Goal: Information Seeking & Learning: Check status

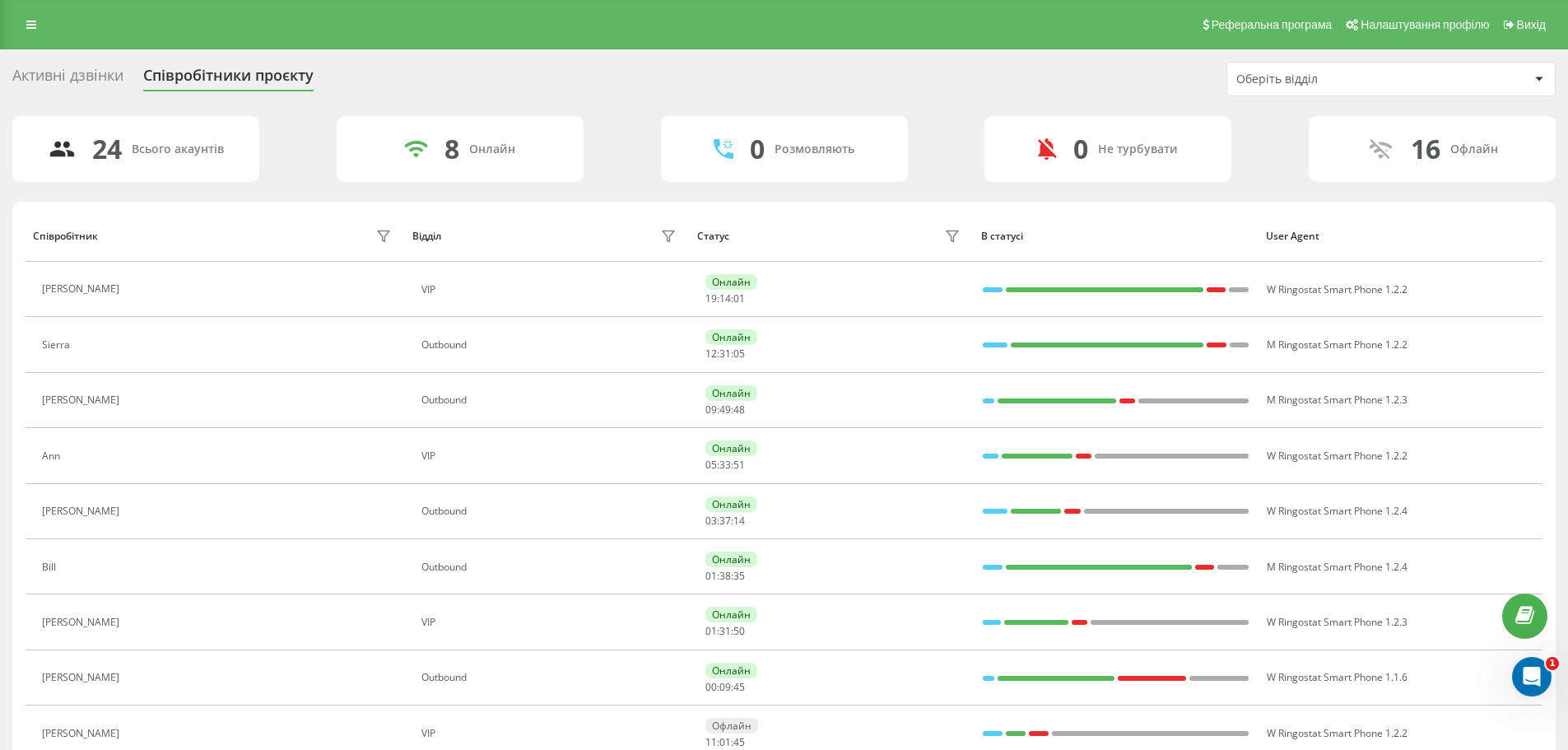
click at [131, 514] on icon at bounding box center [137, 510] width 13 height 13
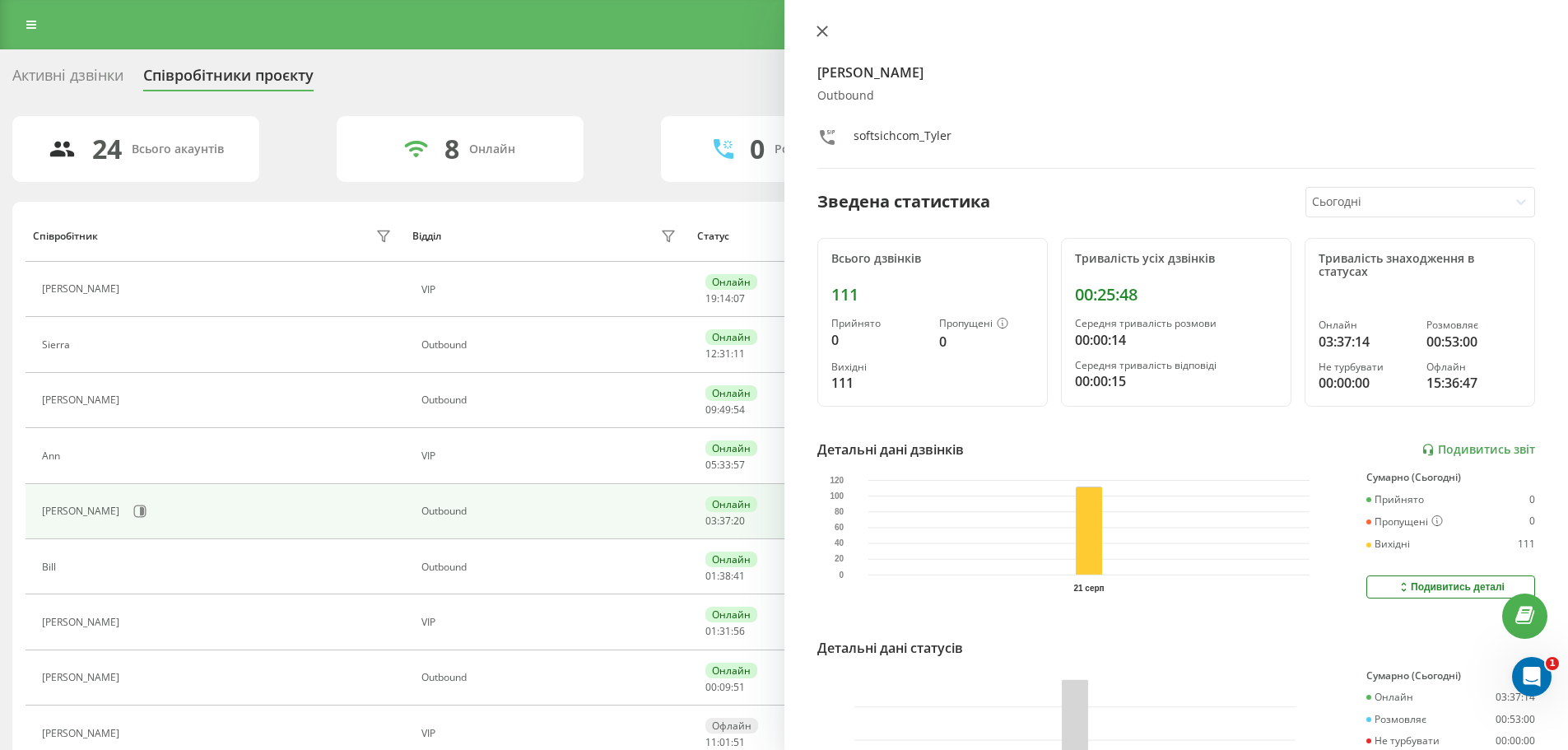
click at [826, 33] on icon at bounding box center [822, 32] width 12 height 12
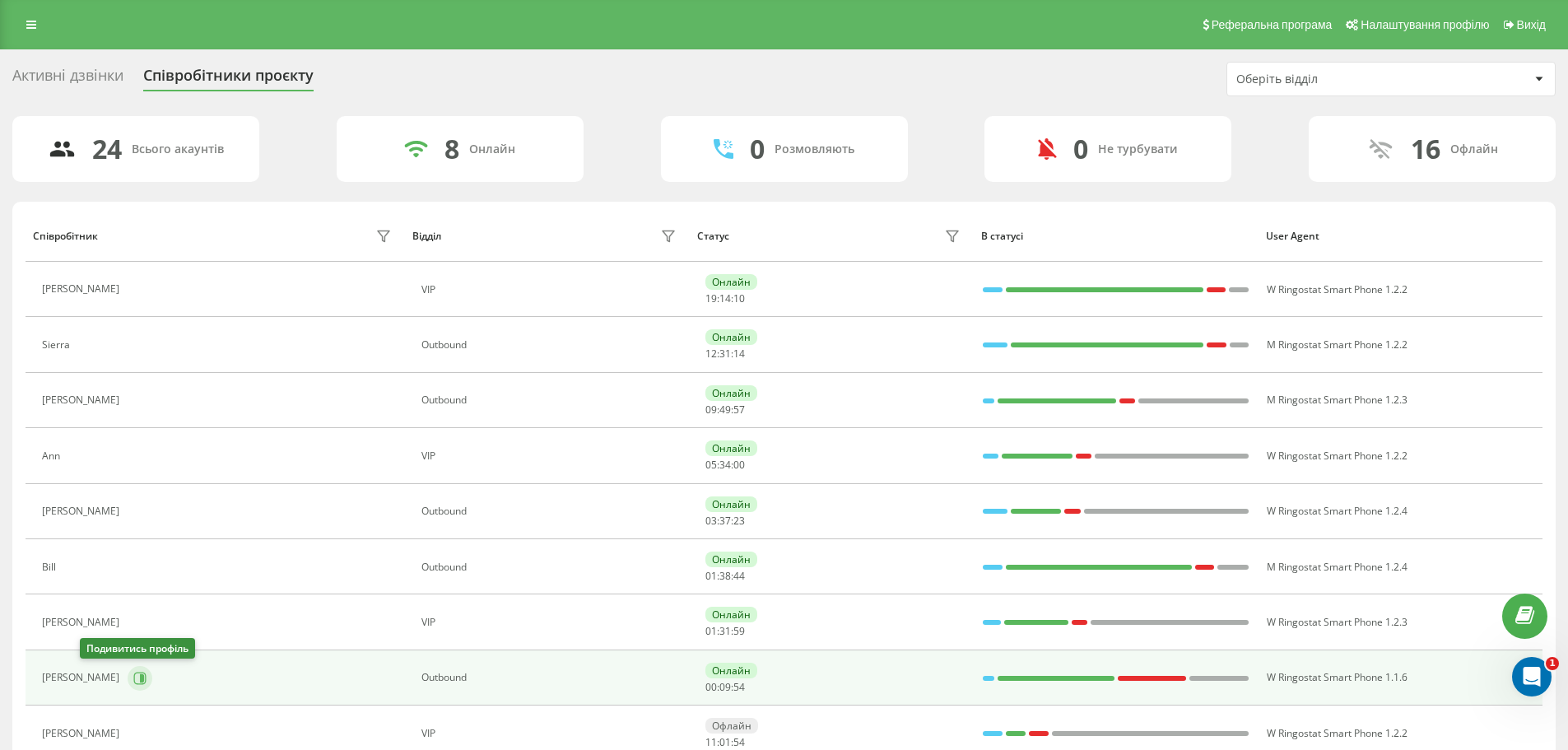
click at [133, 678] on icon at bounding box center [139, 678] width 13 height 13
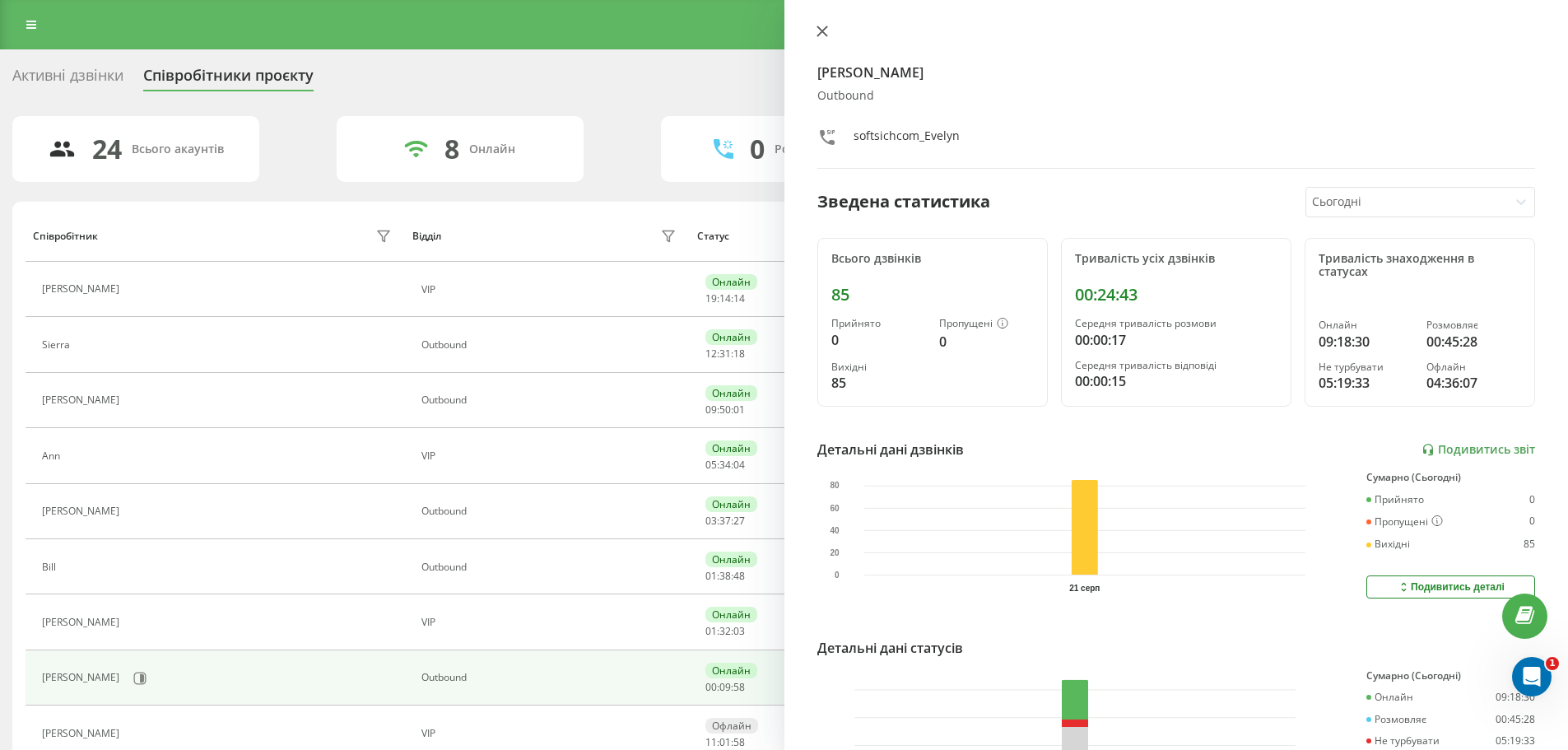
click at [825, 33] on icon at bounding box center [822, 32] width 12 height 12
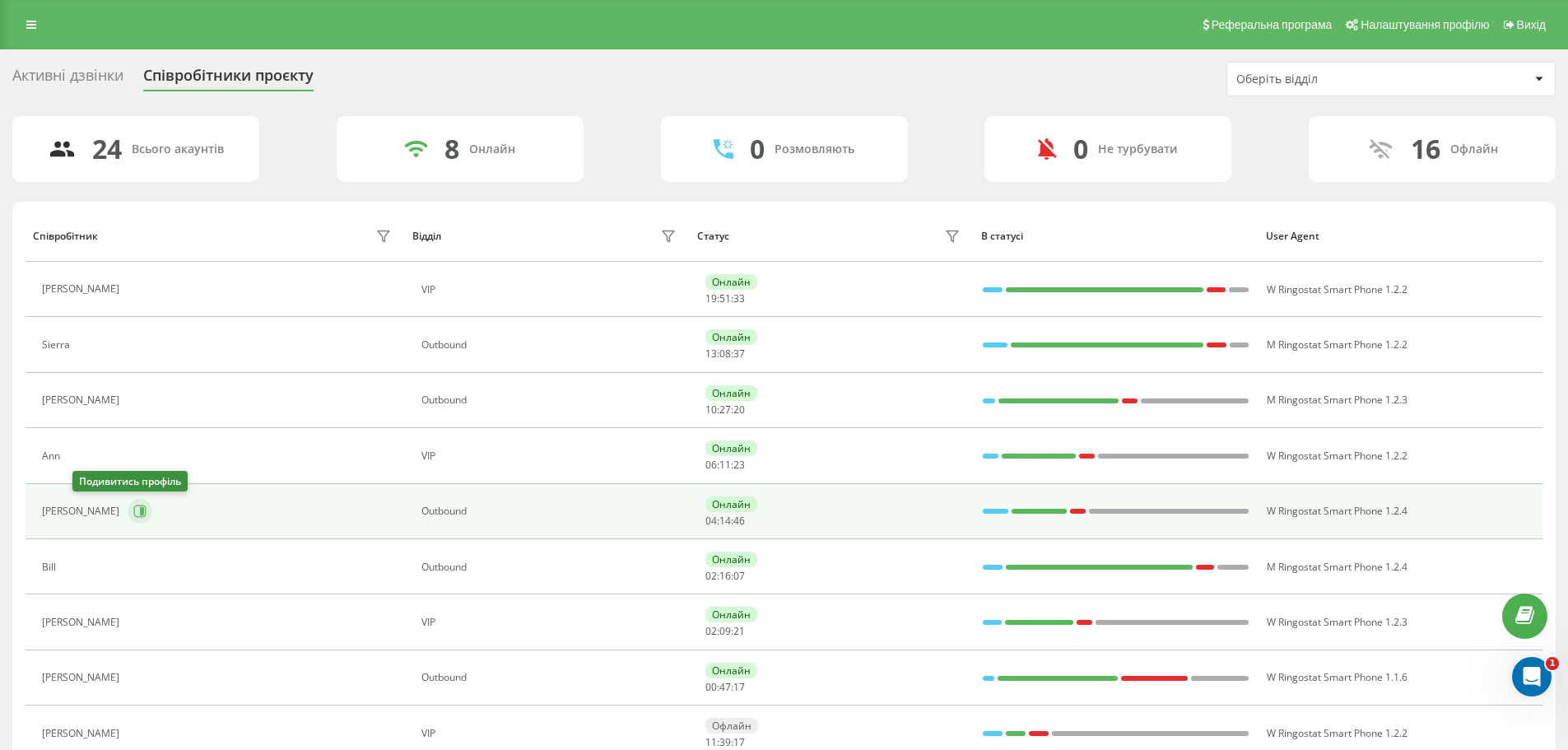
click at [140, 513] on icon at bounding box center [142, 511] width 4 height 8
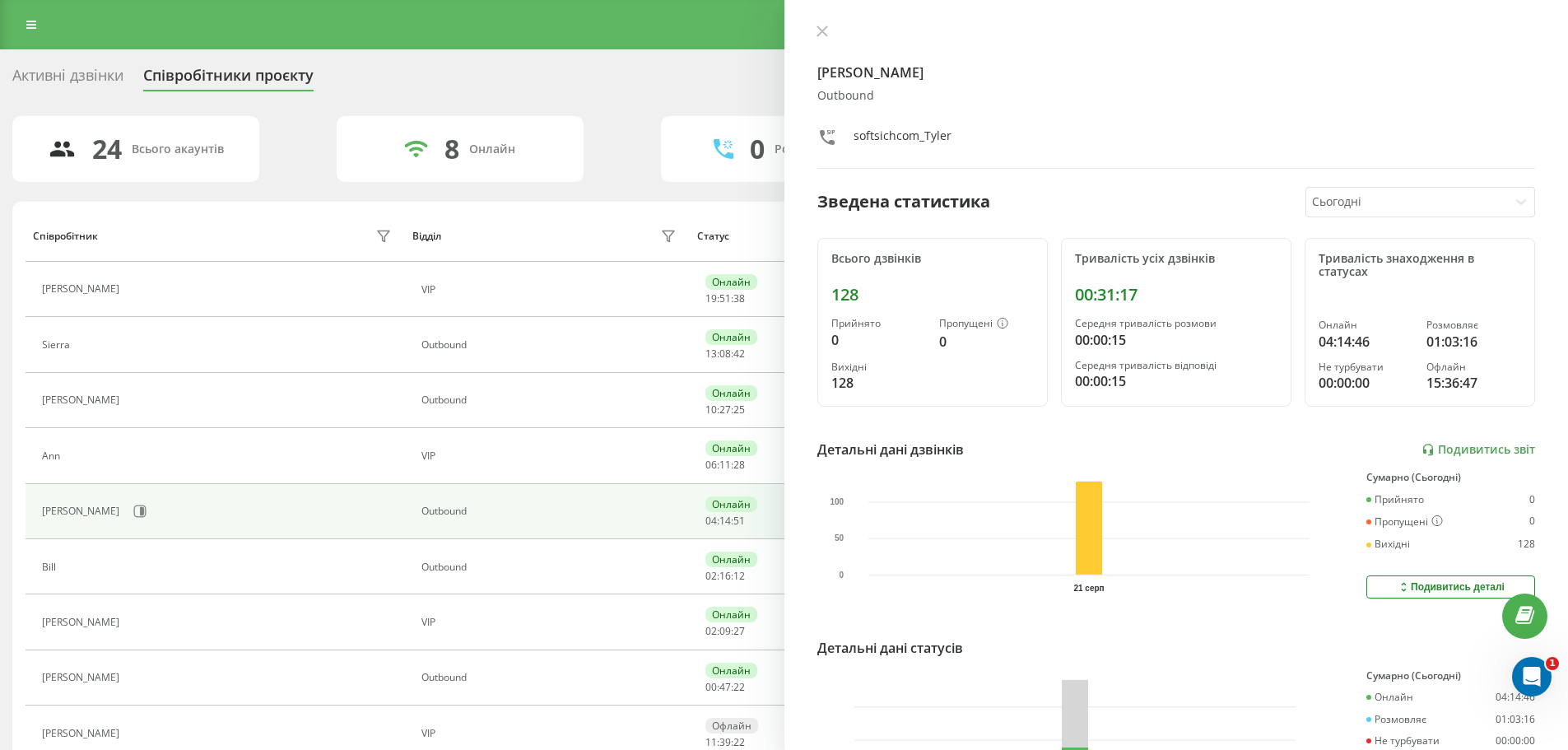
click at [836, 30] on div at bounding box center [1176, 33] width 718 height 17
click at [829, 31] on button at bounding box center [822, 33] width 22 height 16
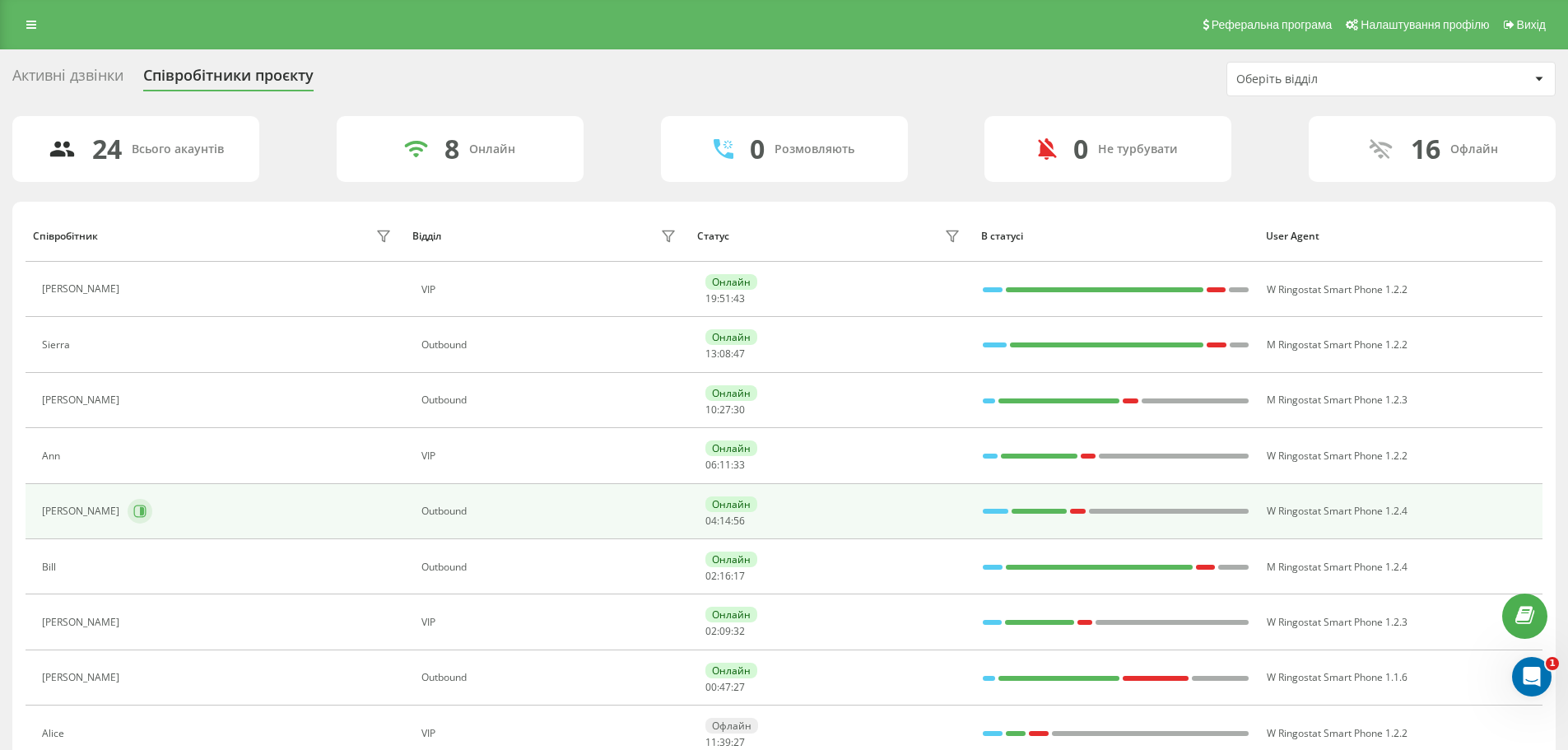
click at [133, 513] on icon at bounding box center [139, 510] width 13 height 13
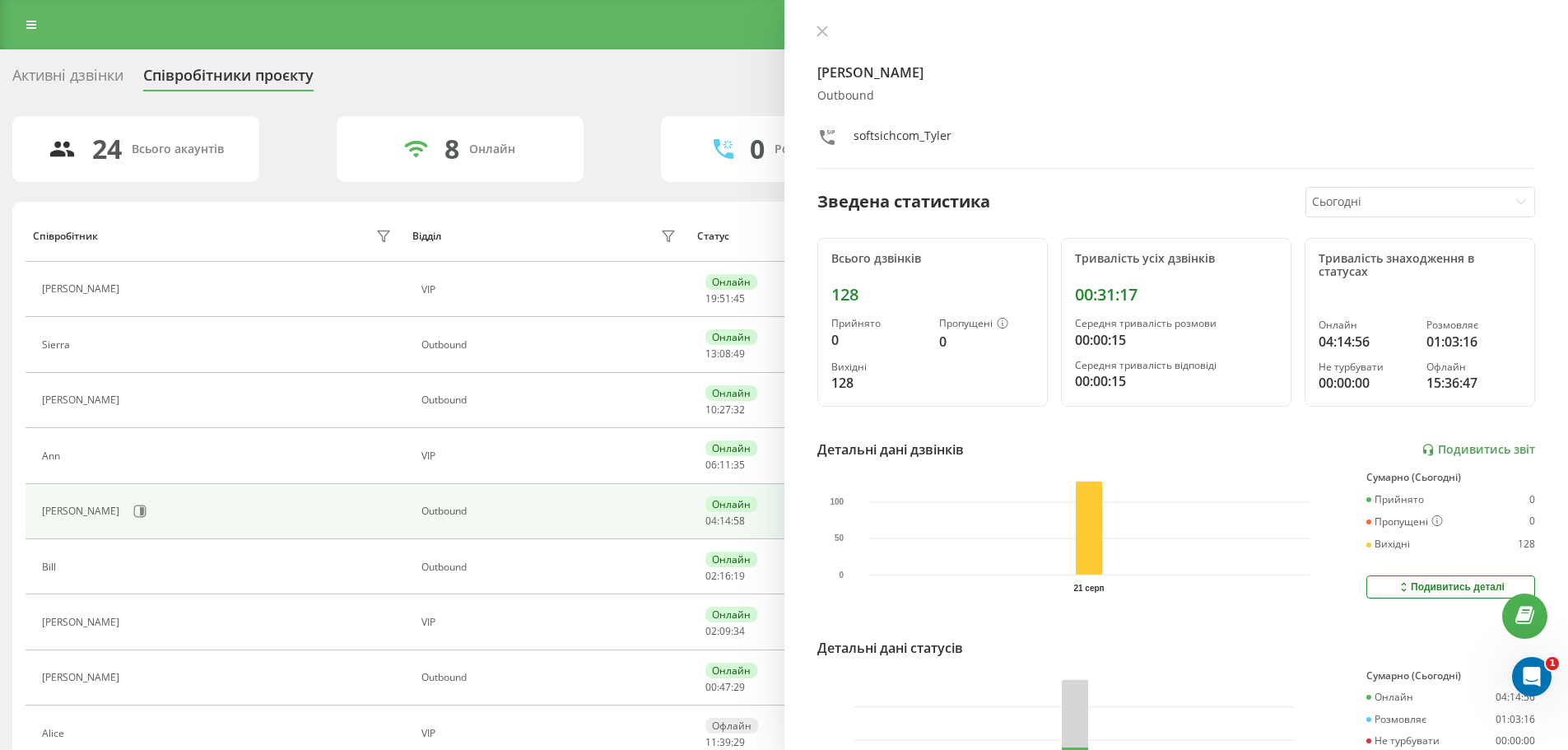
click at [826, 37] on button at bounding box center [822, 33] width 22 height 16
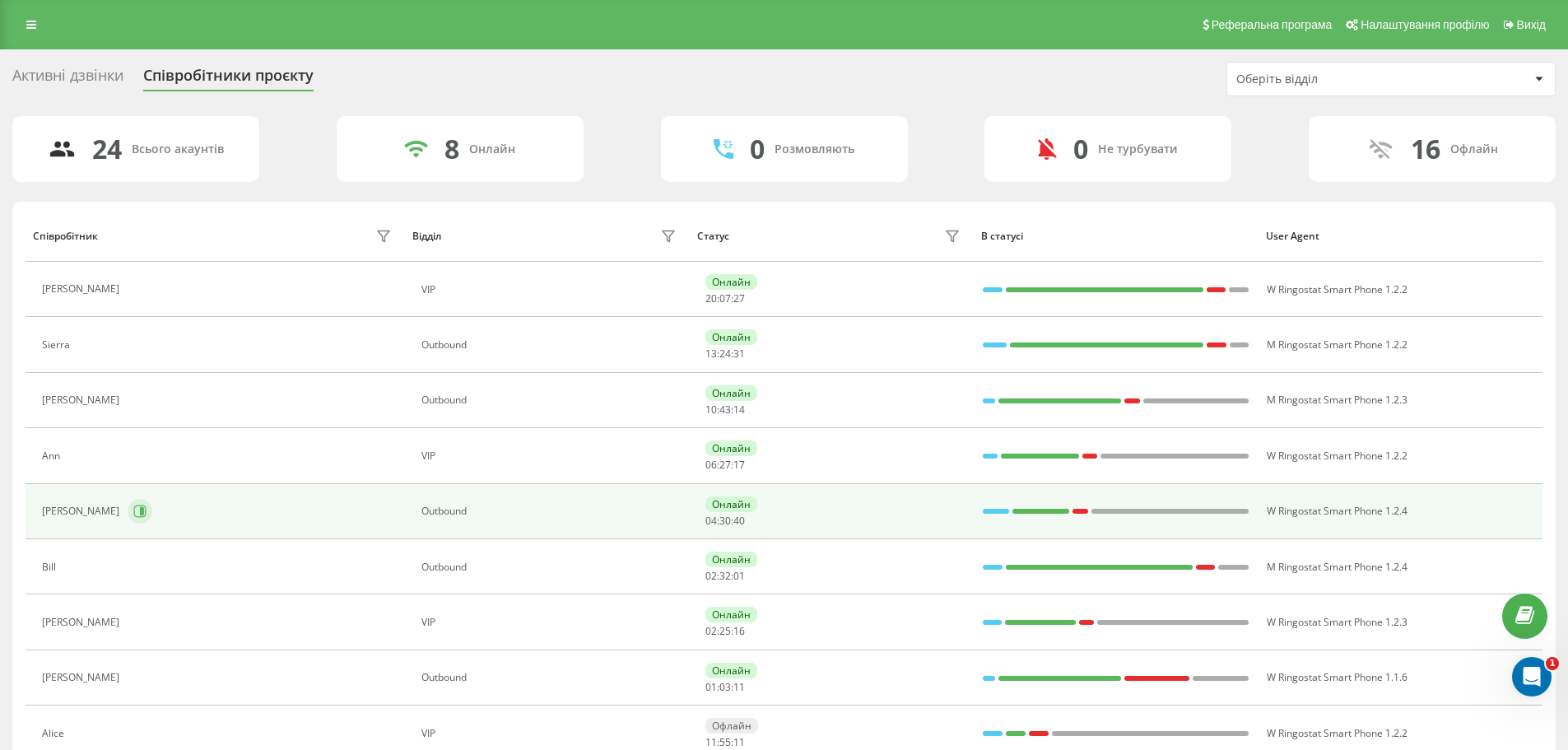
click at [127, 504] on button at bounding box center [139, 510] width 25 height 25
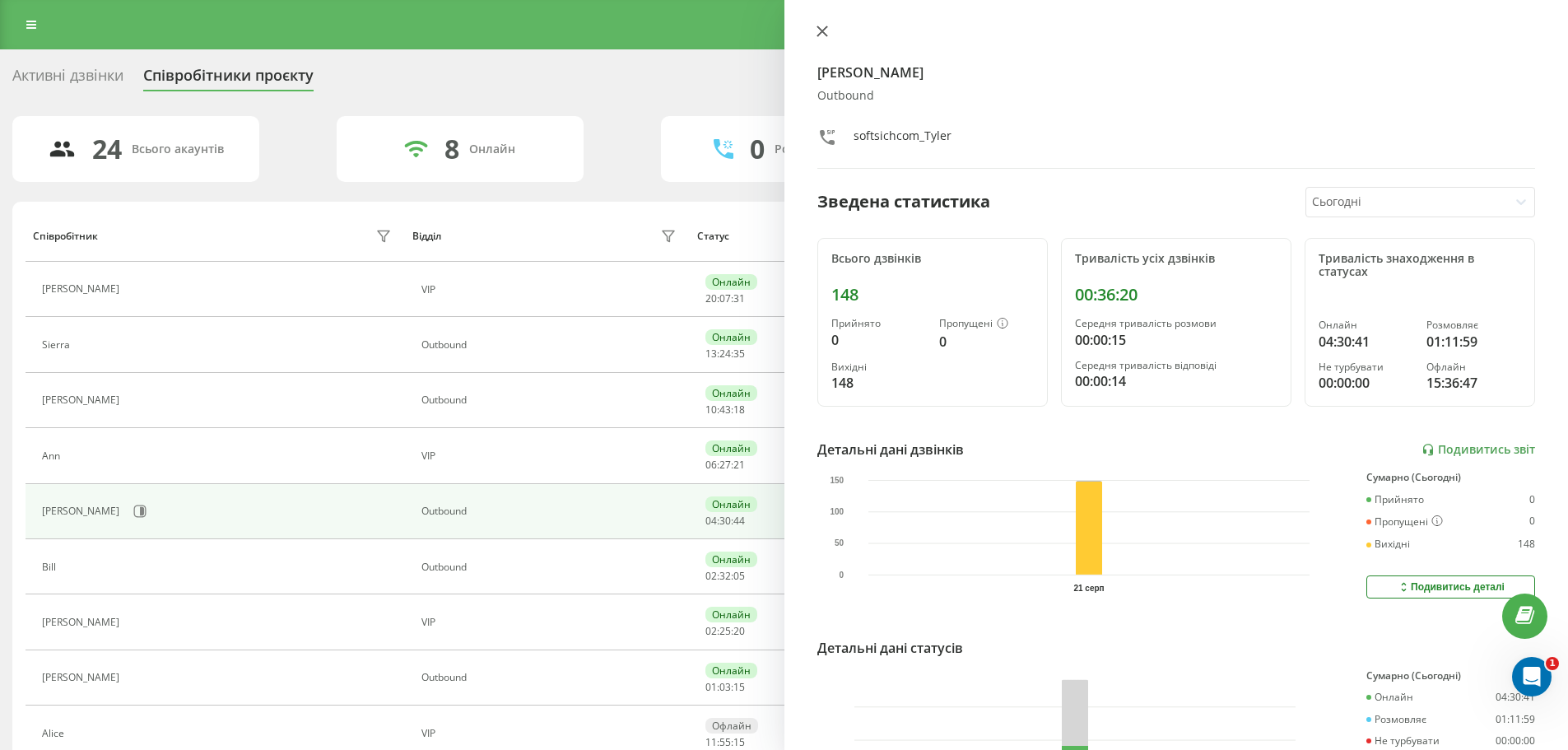
click at [818, 27] on icon at bounding box center [822, 32] width 12 height 12
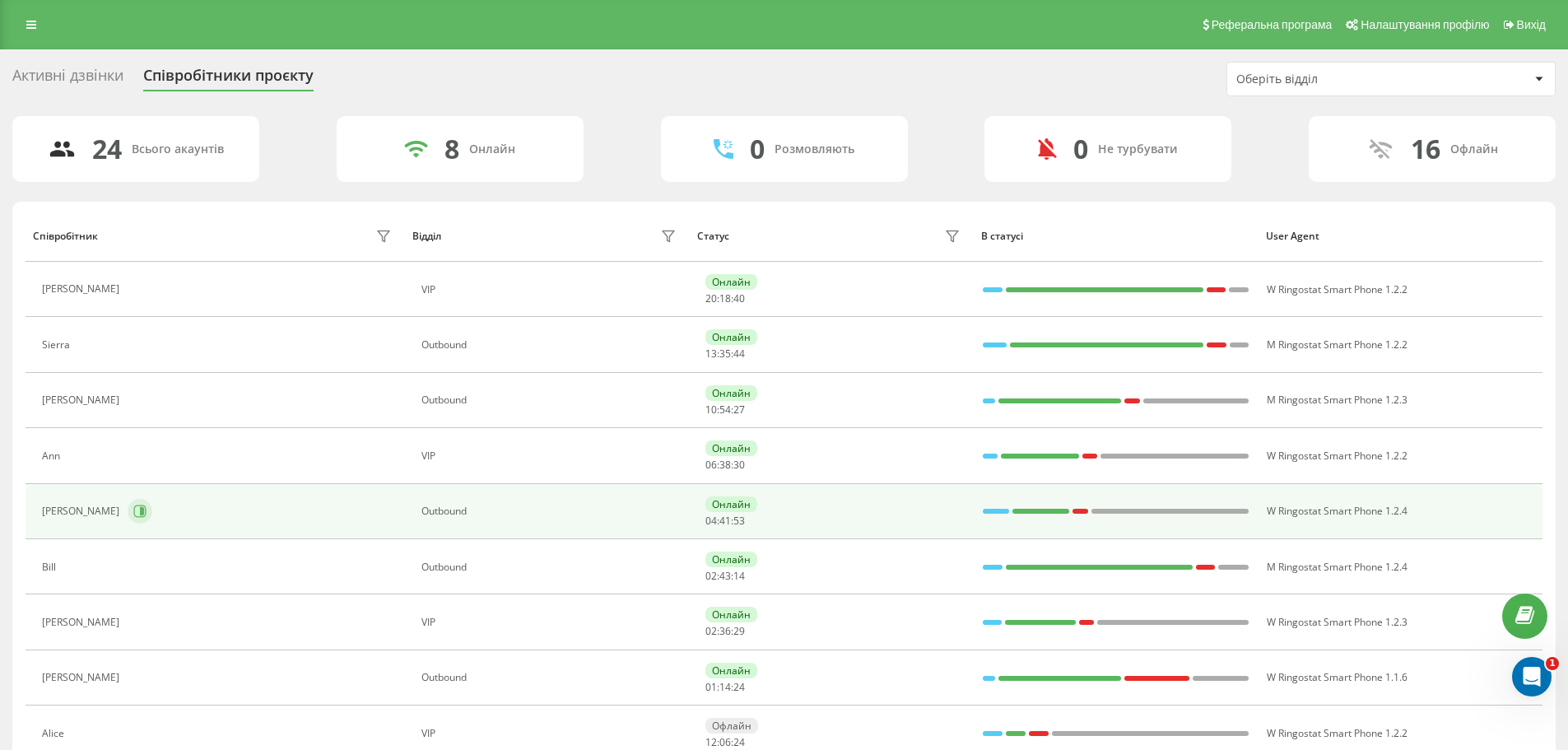
click at [127, 519] on button at bounding box center [139, 510] width 25 height 25
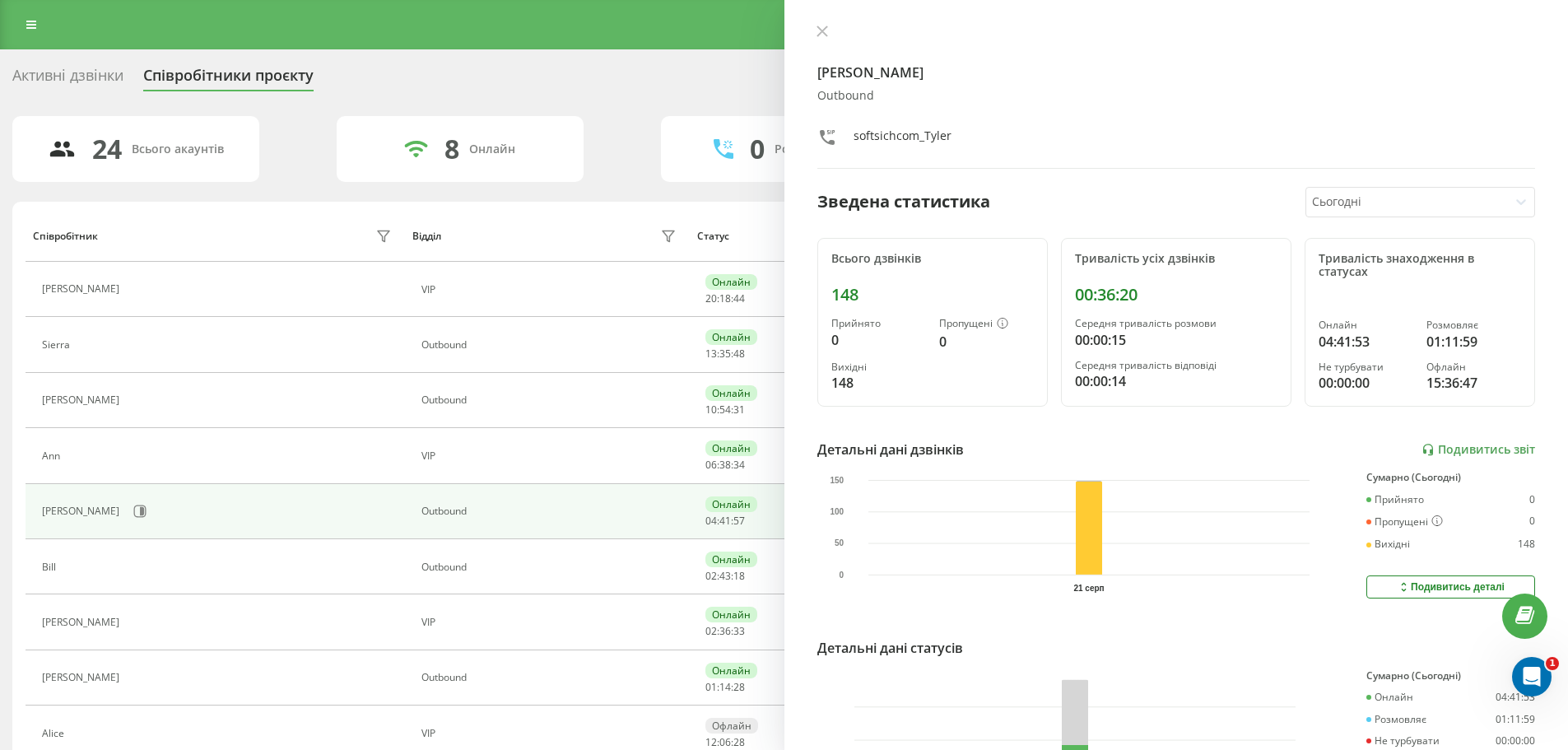
click at [821, 31] on icon at bounding box center [821, 32] width 10 height 10
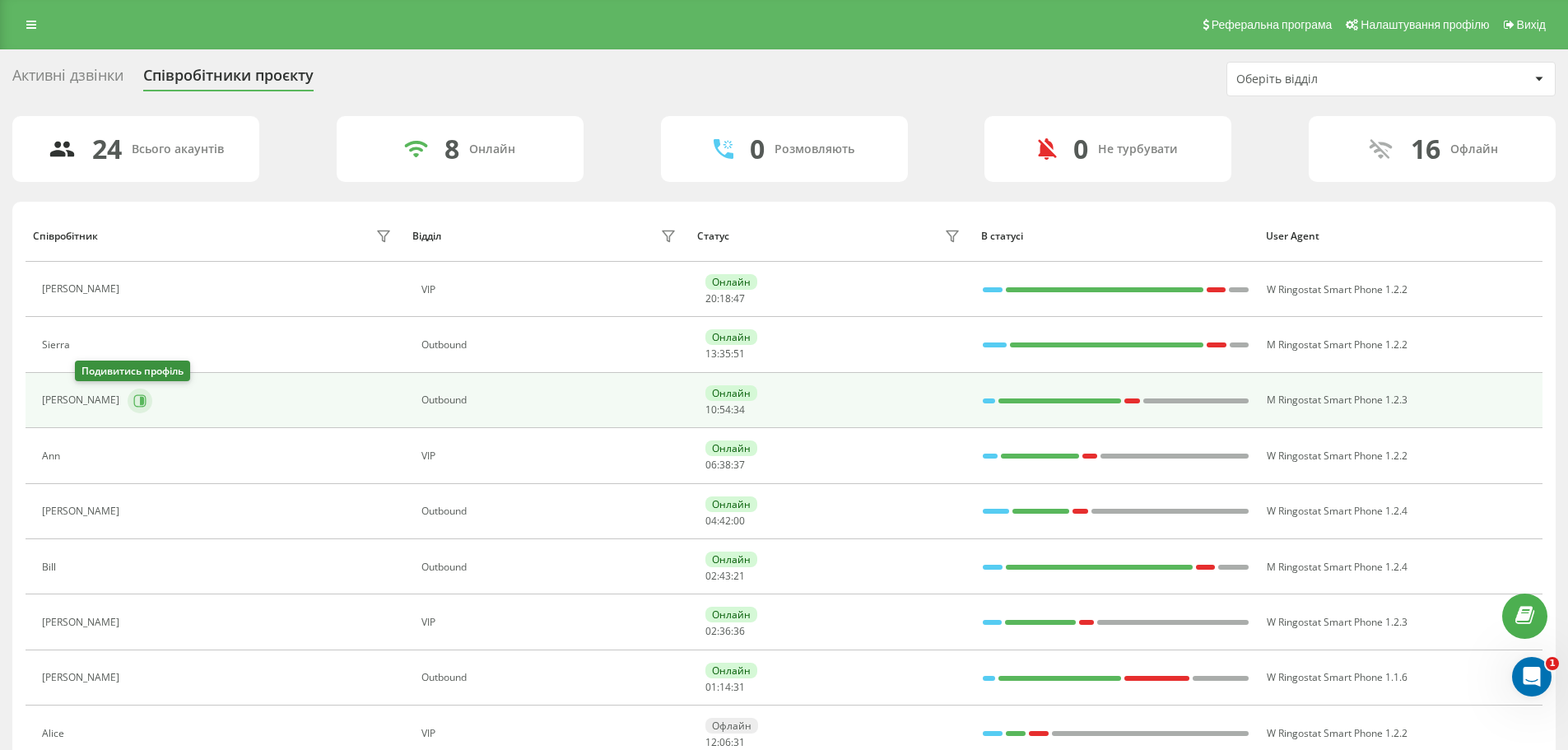
click at [134, 395] on icon at bounding box center [140, 401] width 13 height 13
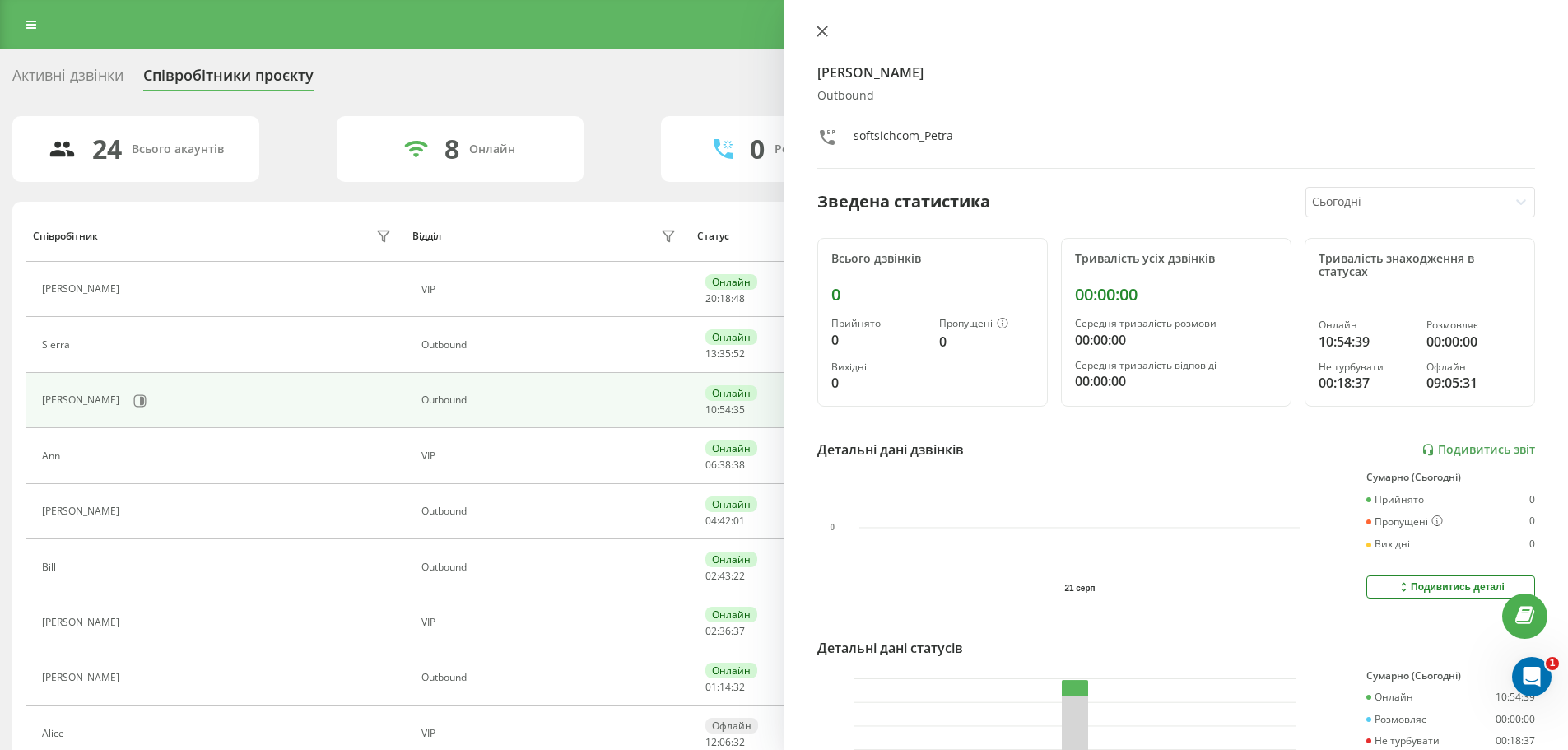
click at [832, 38] on button at bounding box center [822, 33] width 22 height 16
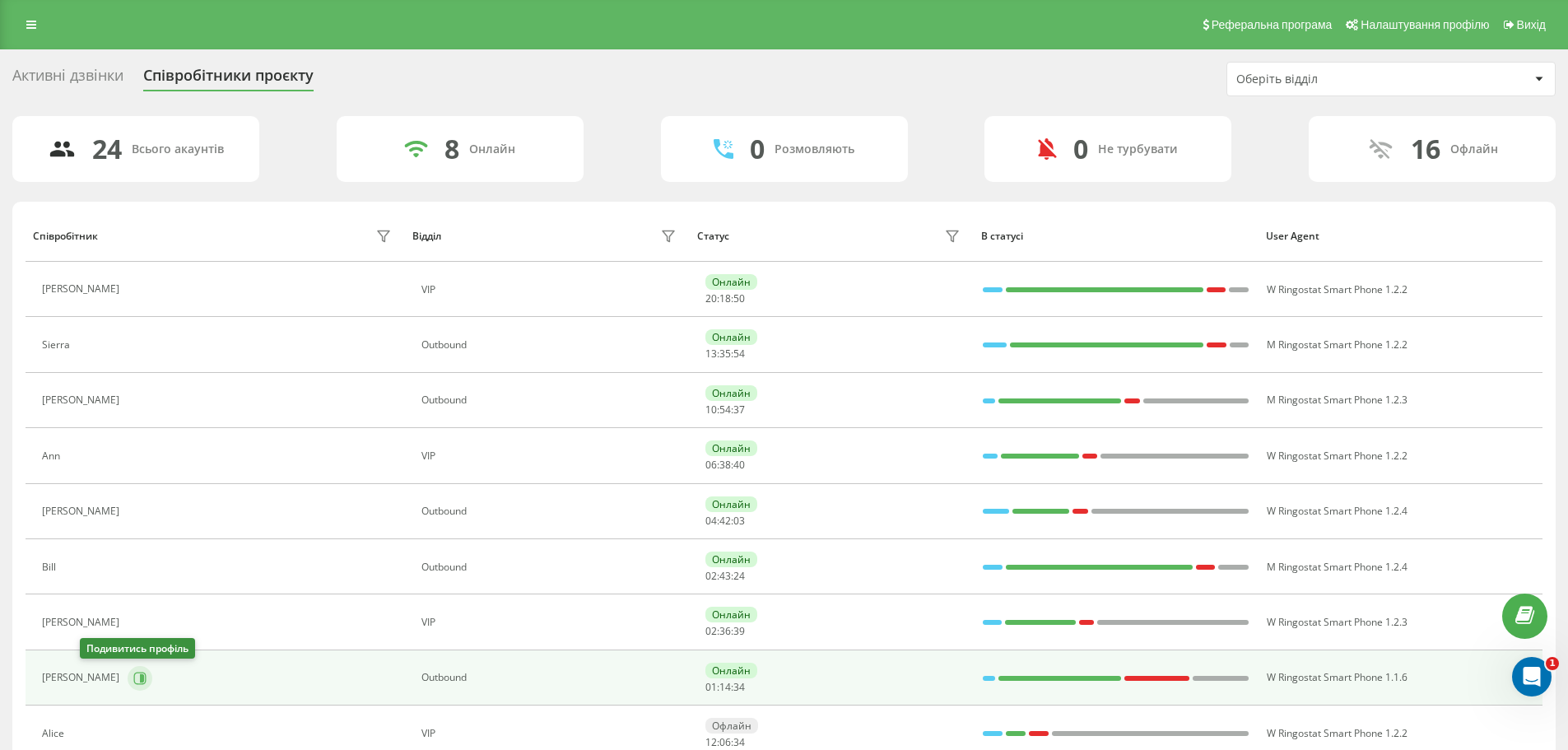
click at [133, 675] on icon at bounding box center [139, 678] width 13 height 13
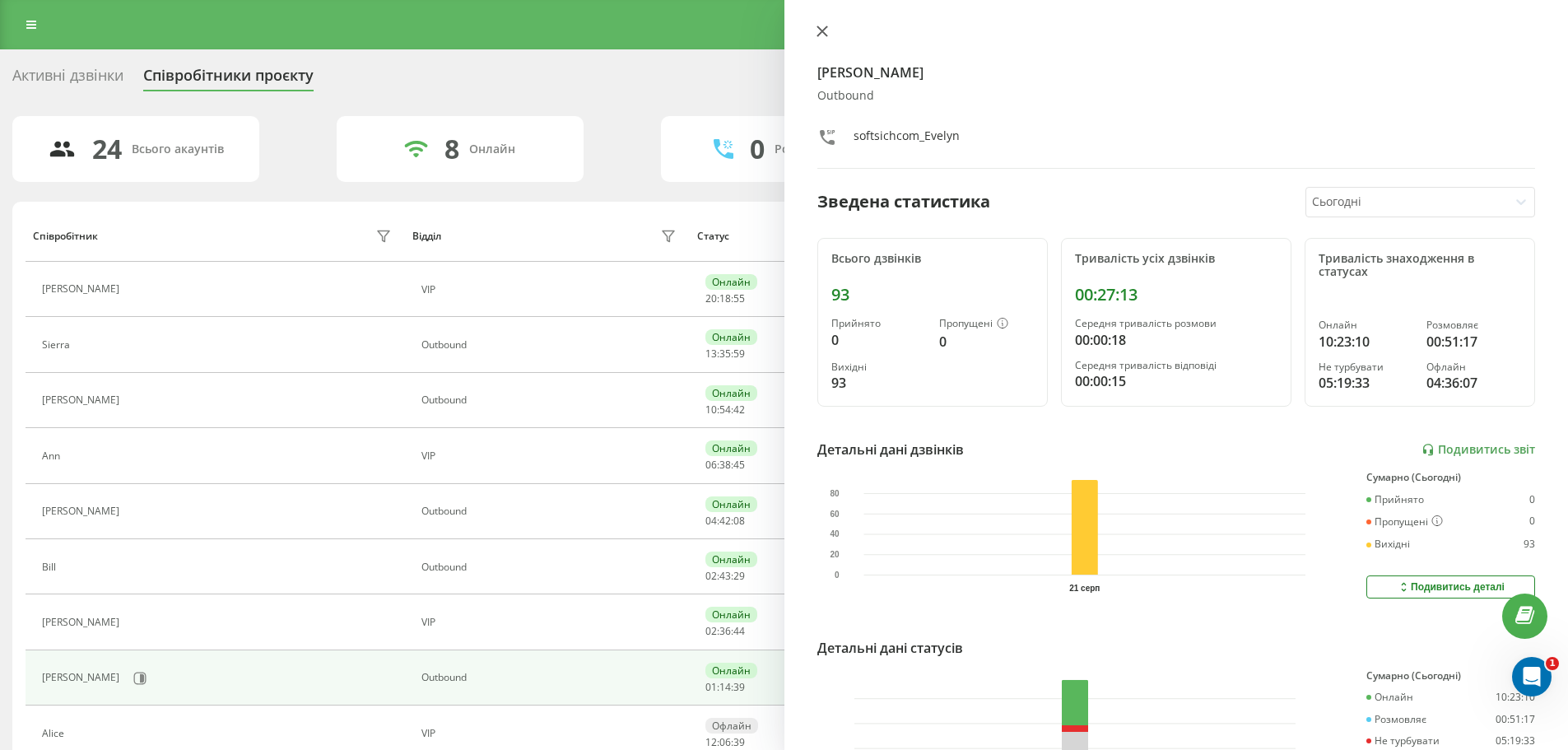
click at [819, 32] on icon at bounding box center [822, 32] width 12 height 12
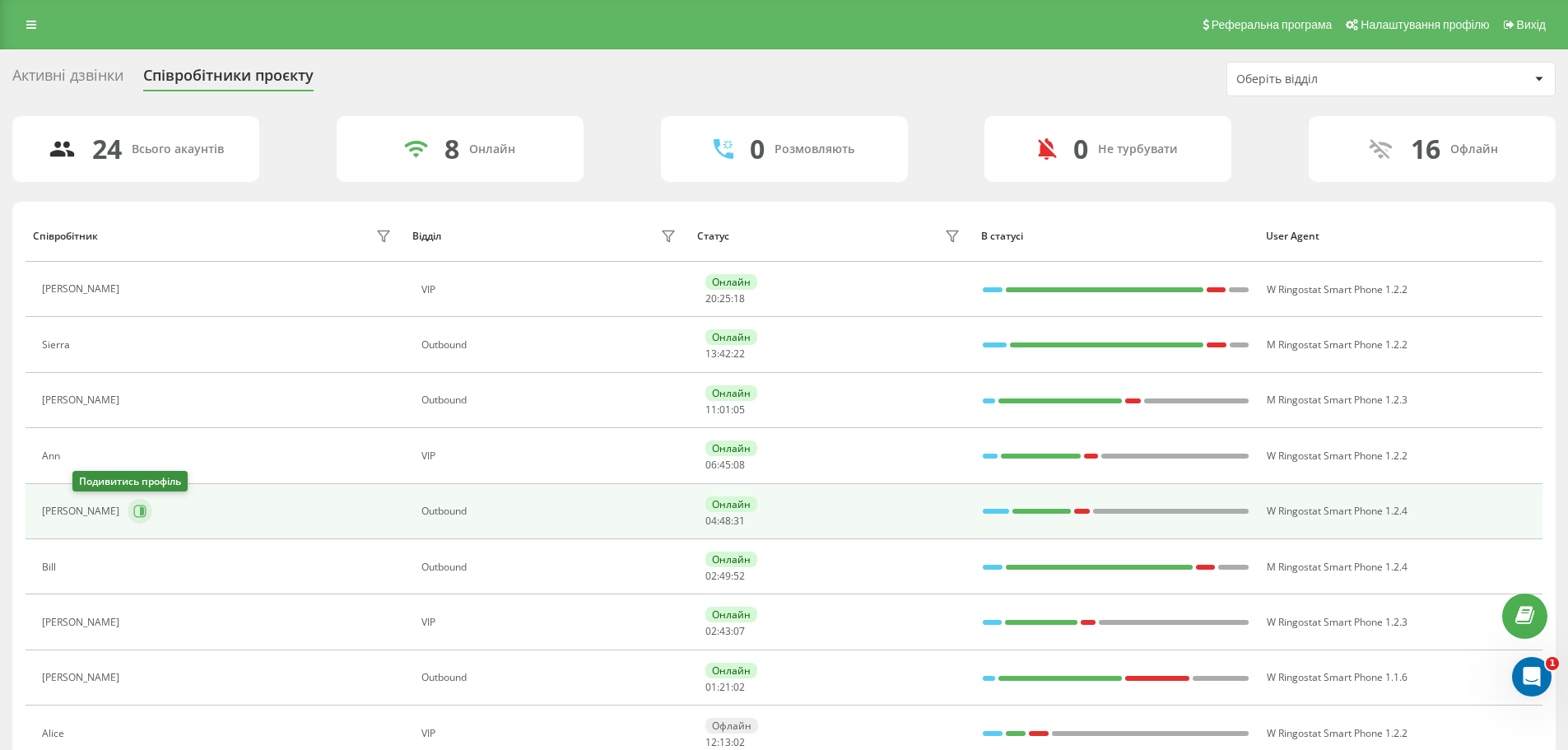
click at [133, 508] on icon at bounding box center [139, 510] width 13 height 13
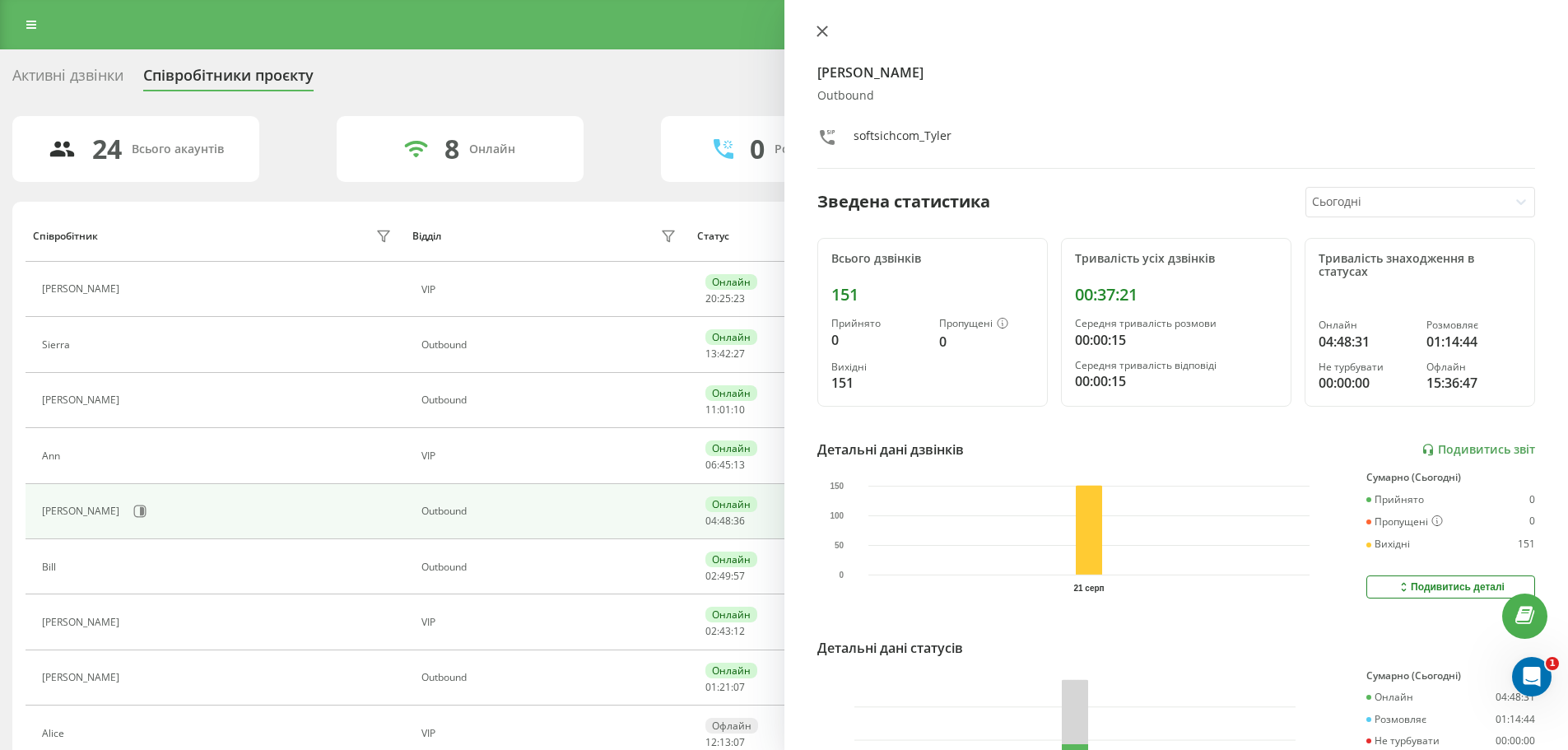
click at [826, 29] on icon at bounding box center [822, 32] width 12 height 12
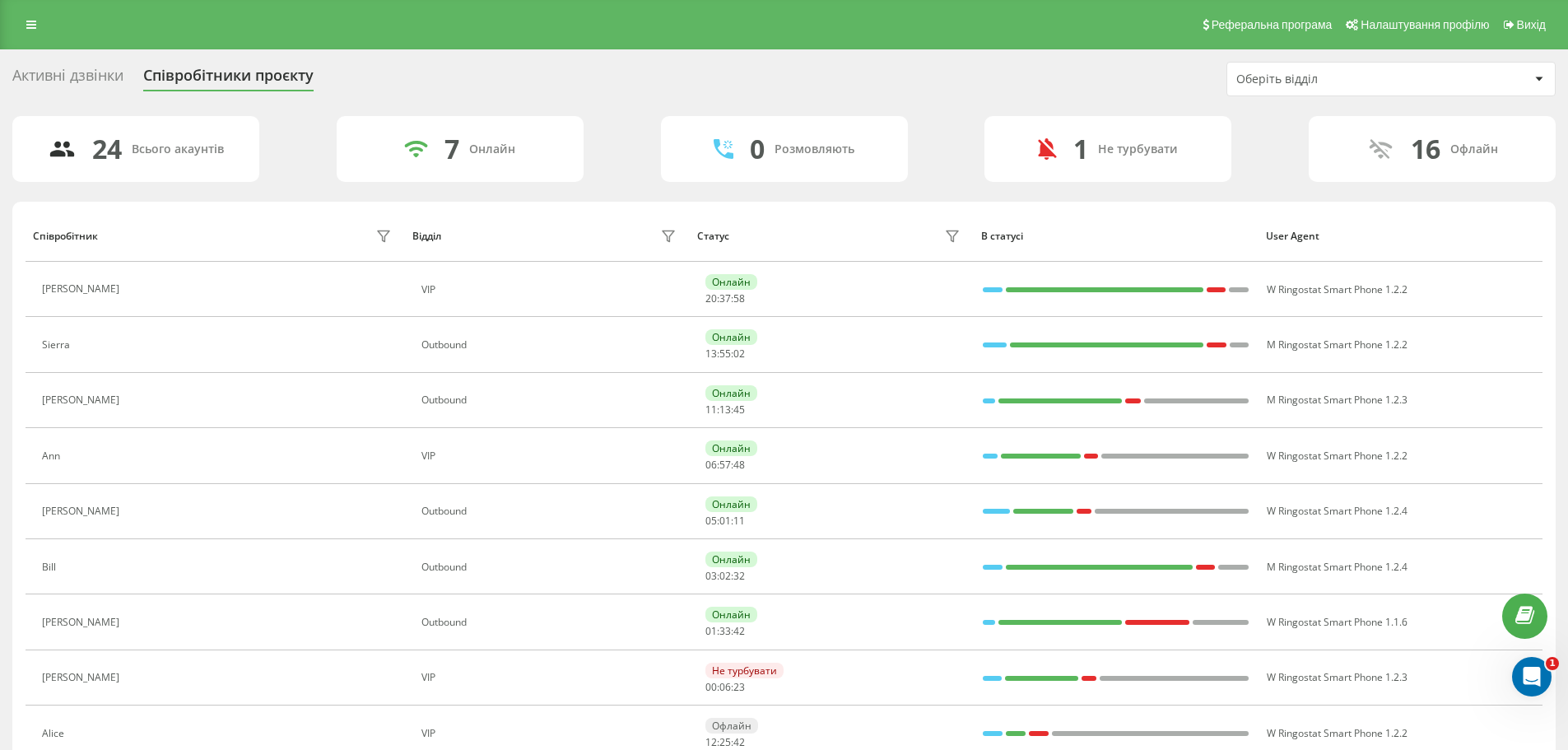
click at [131, 507] on icon at bounding box center [137, 510] width 13 height 13
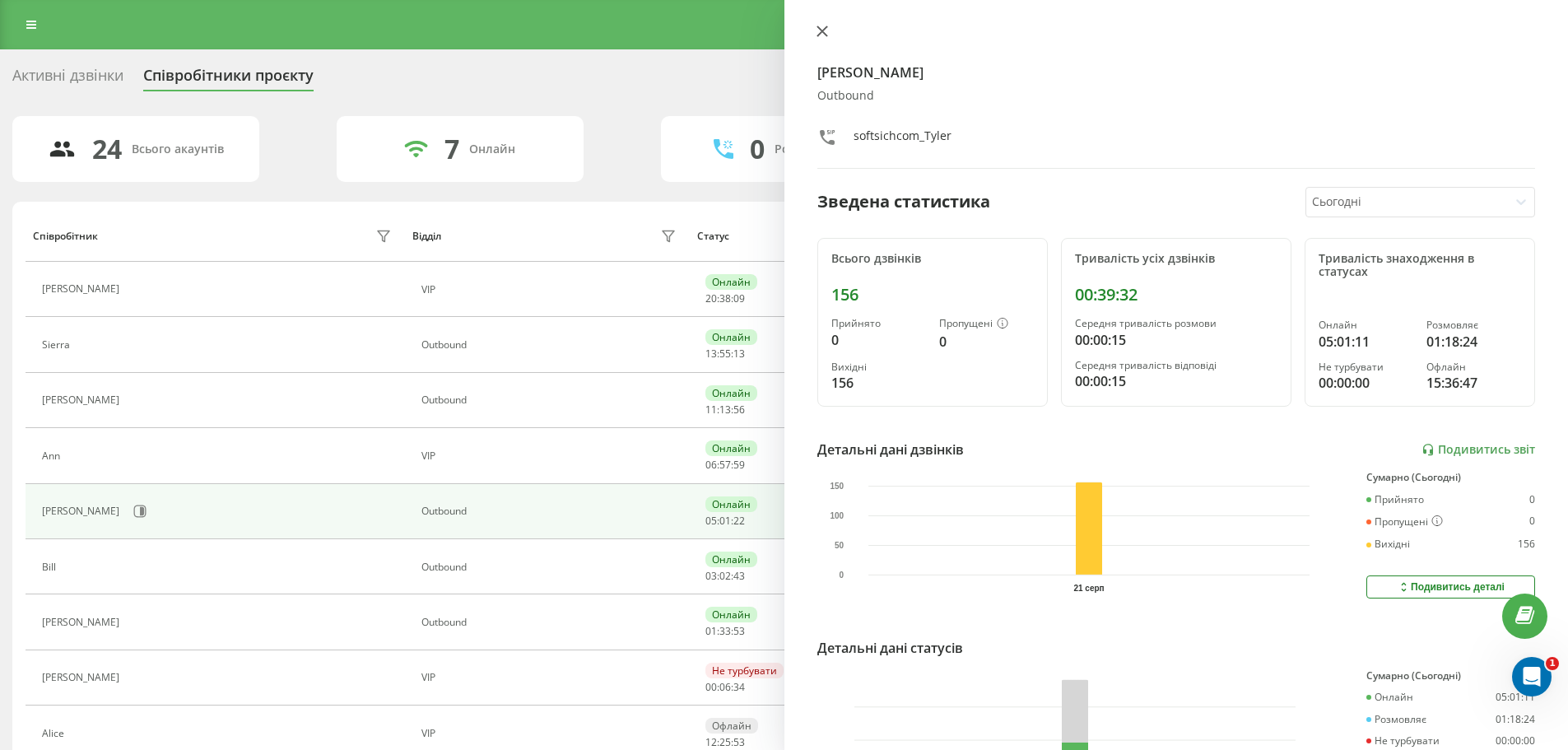
click at [816, 28] on icon at bounding box center [822, 32] width 12 height 12
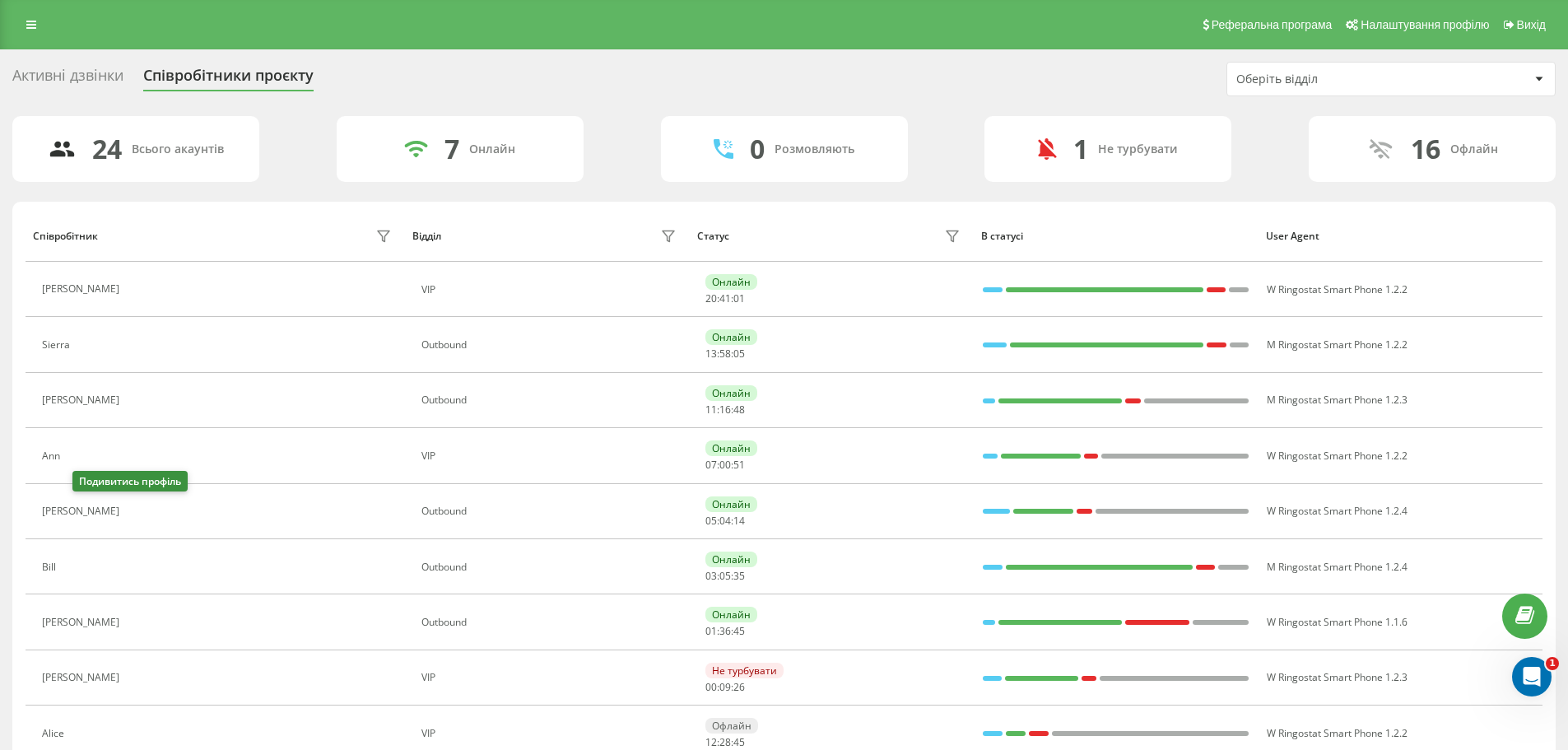
click at [127, 512] on button at bounding box center [137, 512] width 20 height 23
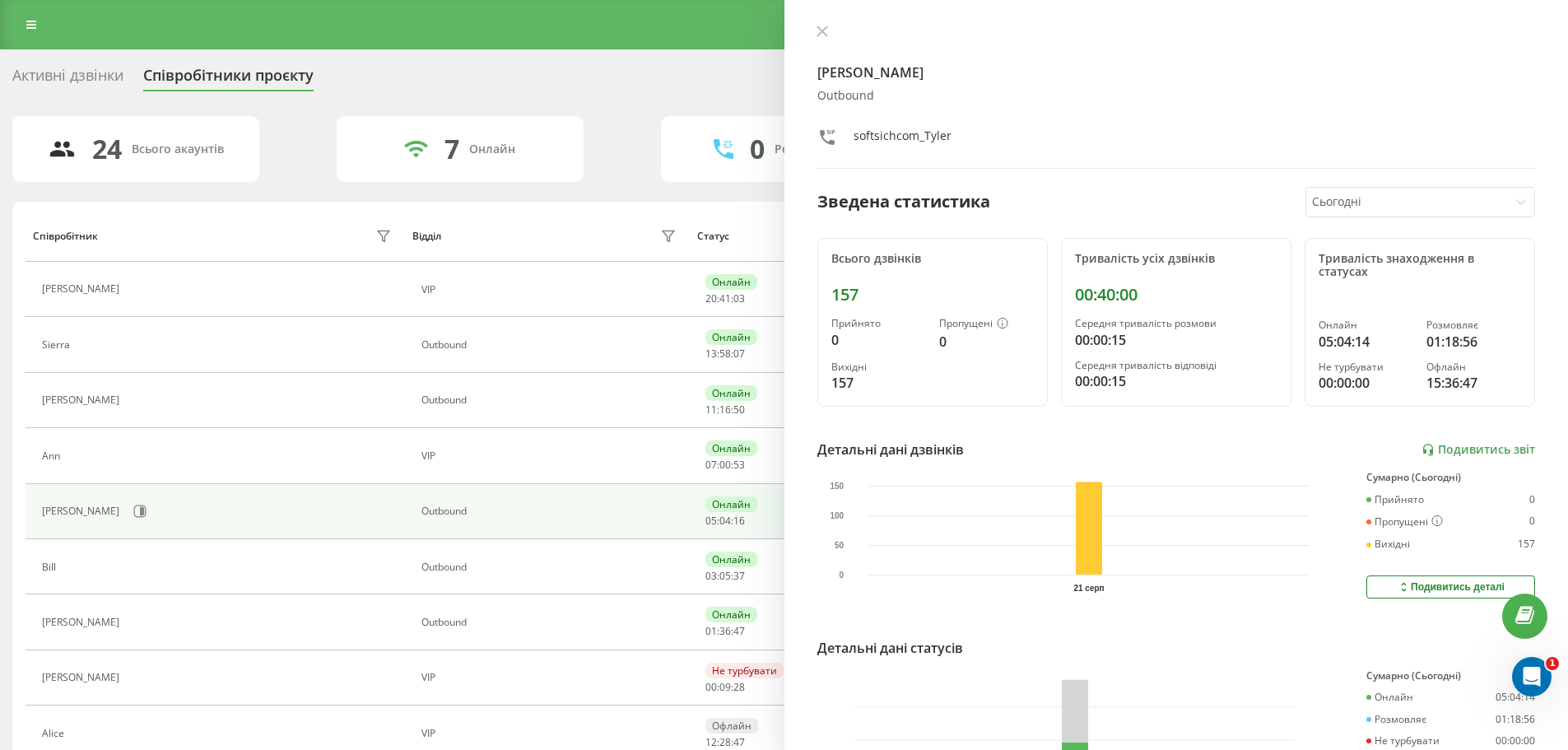
click at [827, 19] on div "[PERSON_NAME] softsichcom_Tyler Зведена статистика Сьогодні Всього дзвінків 157…" at bounding box center [1176, 375] width 784 height 750
click at [825, 25] on button at bounding box center [822, 33] width 22 height 16
